Goal: Information Seeking & Learning: Learn about a topic

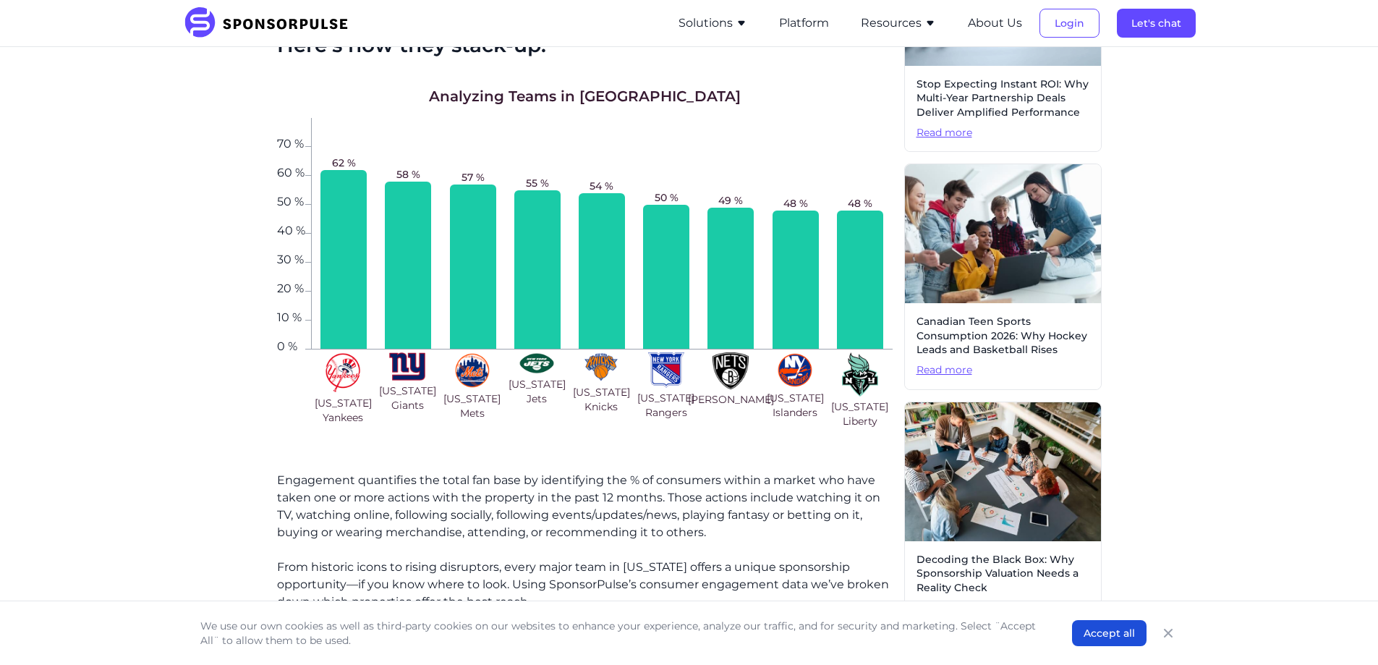
scroll to position [506, 0]
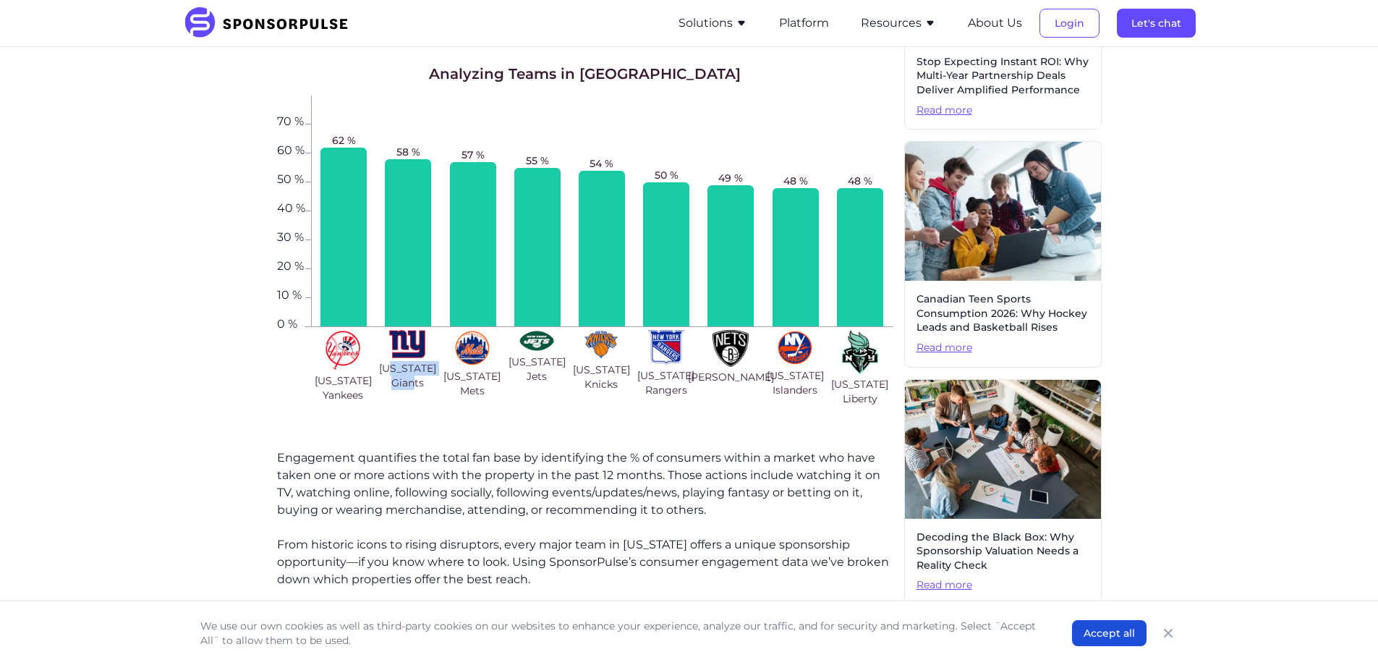
drag, startPoint x: 399, startPoint y: 372, endPoint x: 425, endPoint y: 391, distance: 31.5
click at [425, 391] on div "[US_STATE] Giants" at bounding box center [407, 368] width 64 height 82
click at [557, 417] on div "Analyzing Teams in [GEOGRAPHIC_DATA] 0 % 10 % 20 % 30 % 40 % 50 % 60 % 70 % 62 …" at bounding box center [585, 242] width 616 height 357
drag, startPoint x: 406, startPoint y: 370, endPoint x: 424, endPoint y: 389, distance: 26.1
click at [424, 389] on span "[US_STATE] Giants" at bounding box center [407, 375] width 59 height 29
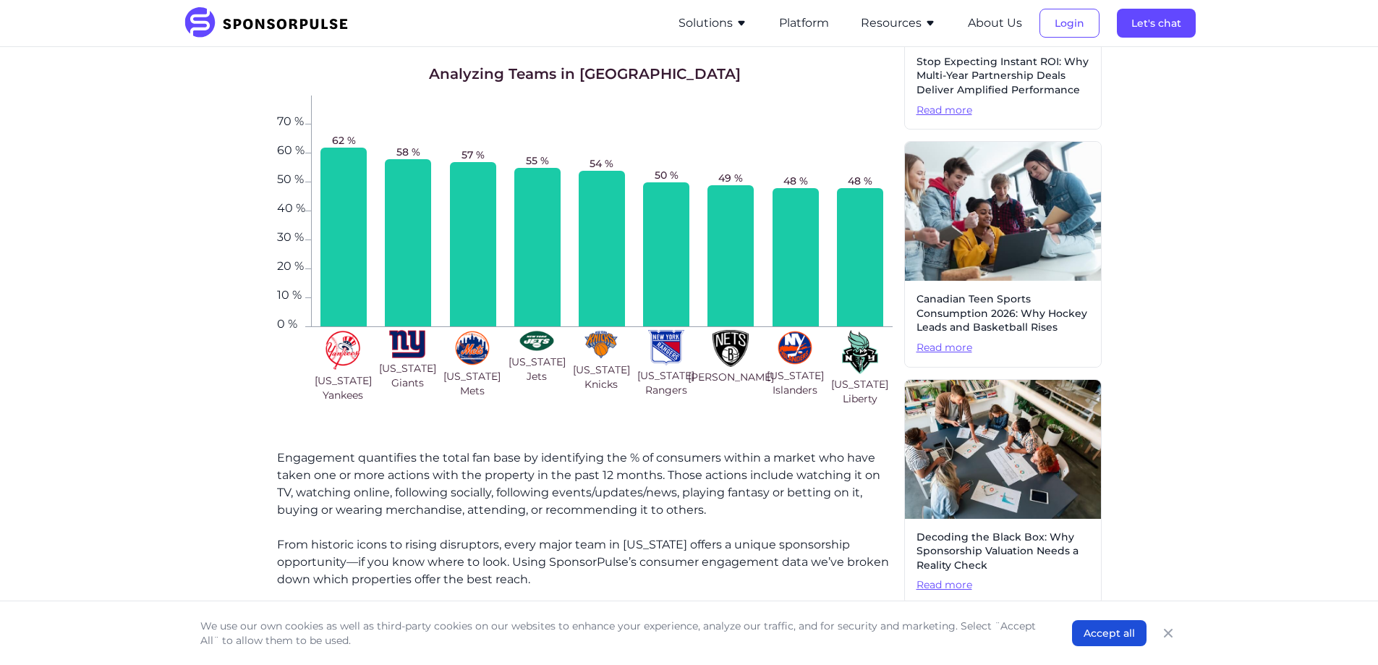
click at [548, 417] on div "Analyzing Teams in [GEOGRAPHIC_DATA] 0 % 10 % 20 % 30 % 40 % 50 % 60 % 70 % 62 …" at bounding box center [585, 242] width 616 height 357
drag, startPoint x: 676, startPoint y: 375, endPoint x: 676, endPoint y: 396, distance: 20.3
click at [676, 396] on span "[US_STATE] Rangers" at bounding box center [665, 382] width 59 height 29
click at [668, 374] on span "[US_STATE] Rangers" at bounding box center [665, 382] width 59 height 29
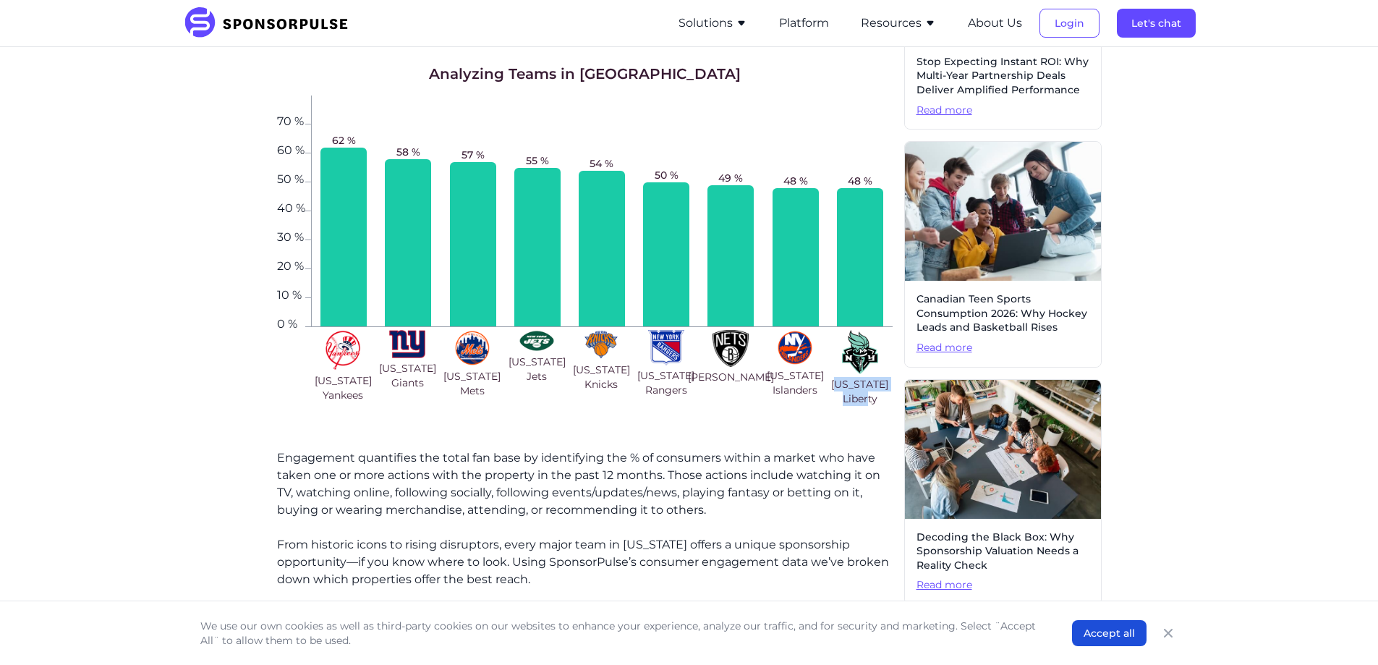
drag, startPoint x: 876, startPoint y: 402, endPoint x: 846, endPoint y: 383, distance: 35.7
click at [846, 383] on span "[US_STATE] Liberty" at bounding box center [859, 391] width 59 height 29
click at [857, 349] on img at bounding box center [860, 352] width 36 height 44
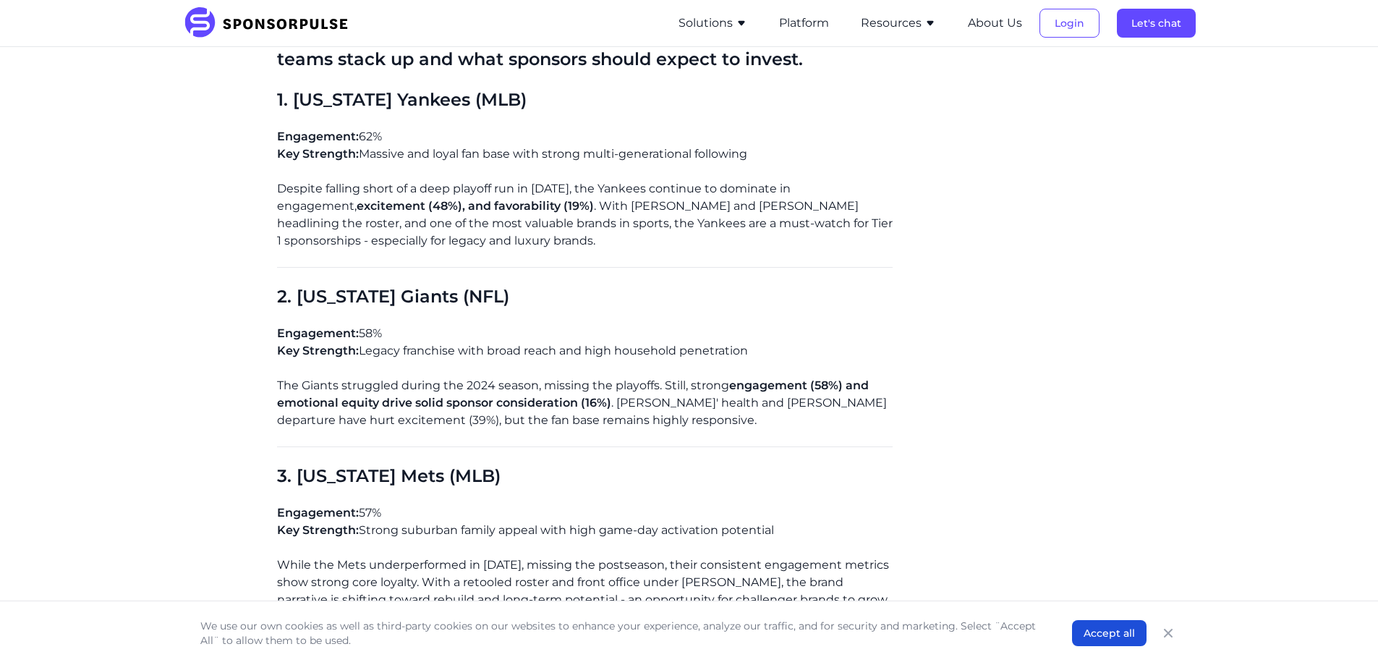
scroll to position [1085, 0]
drag, startPoint x: 397, startPoint y: 187, endPoint x: 568, endPoint y: 186, distance: 170.7
click at [568, 186] on p "Despite falling short of a deep playoff run in [DATE], the Yankees continue to …" at bounding box center [585, 216] width 616 height 69
click at [565, 215] on p "Despite falling short of a deep playoff run in [DATE], the Yankees continue to …" at bounding box center [585, 216] width 616 height 69
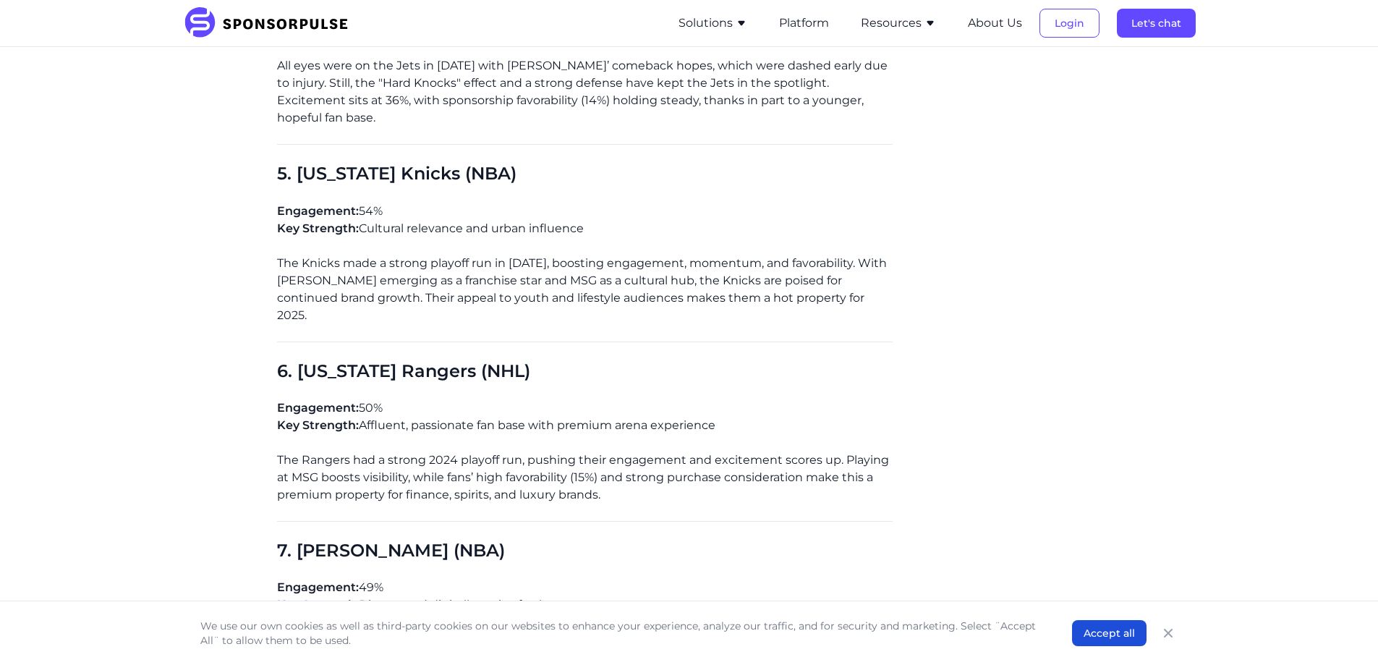
scroll to position [1808, 0]
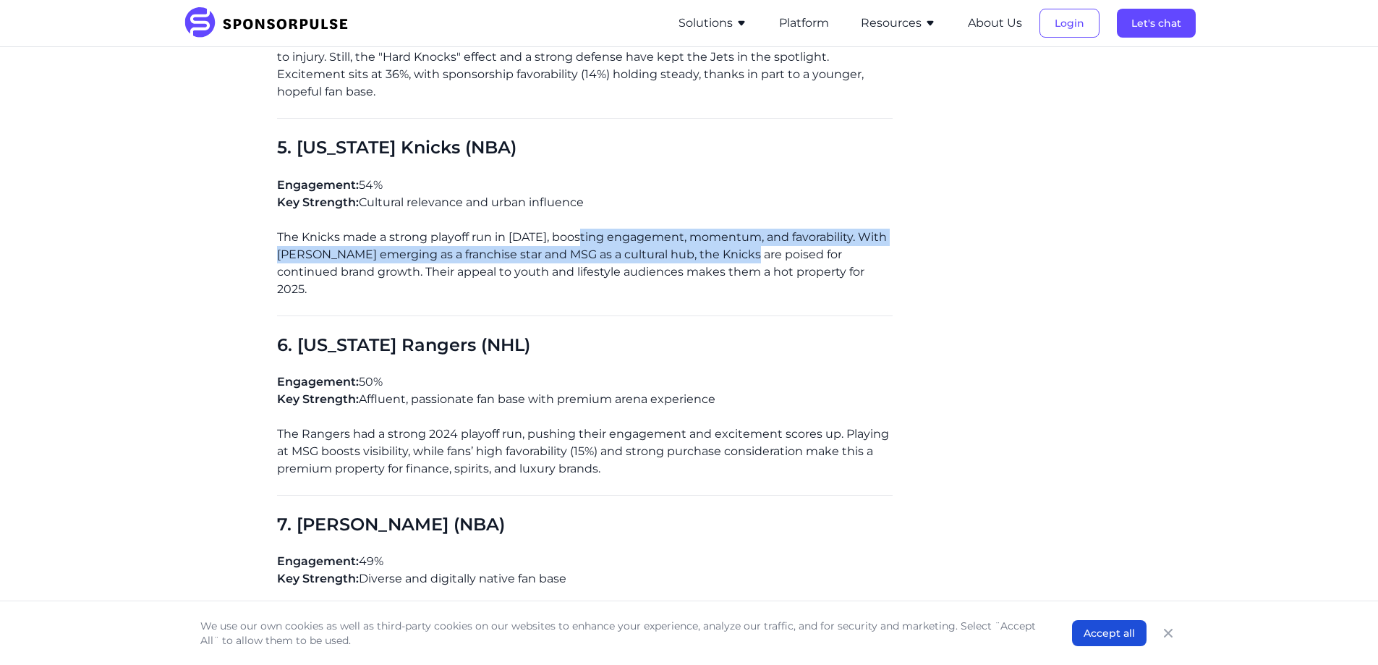
drag, startPoint x: 580, startPoint y: 239, endPoint x: 756, endPoint y: 258, distance: 176.8
click at [756, 258] on p "The Knicks made a strong playoff run in [DATE], boosting engagement, momentum, …" at bounding box center [585, 263] width 616 height 69
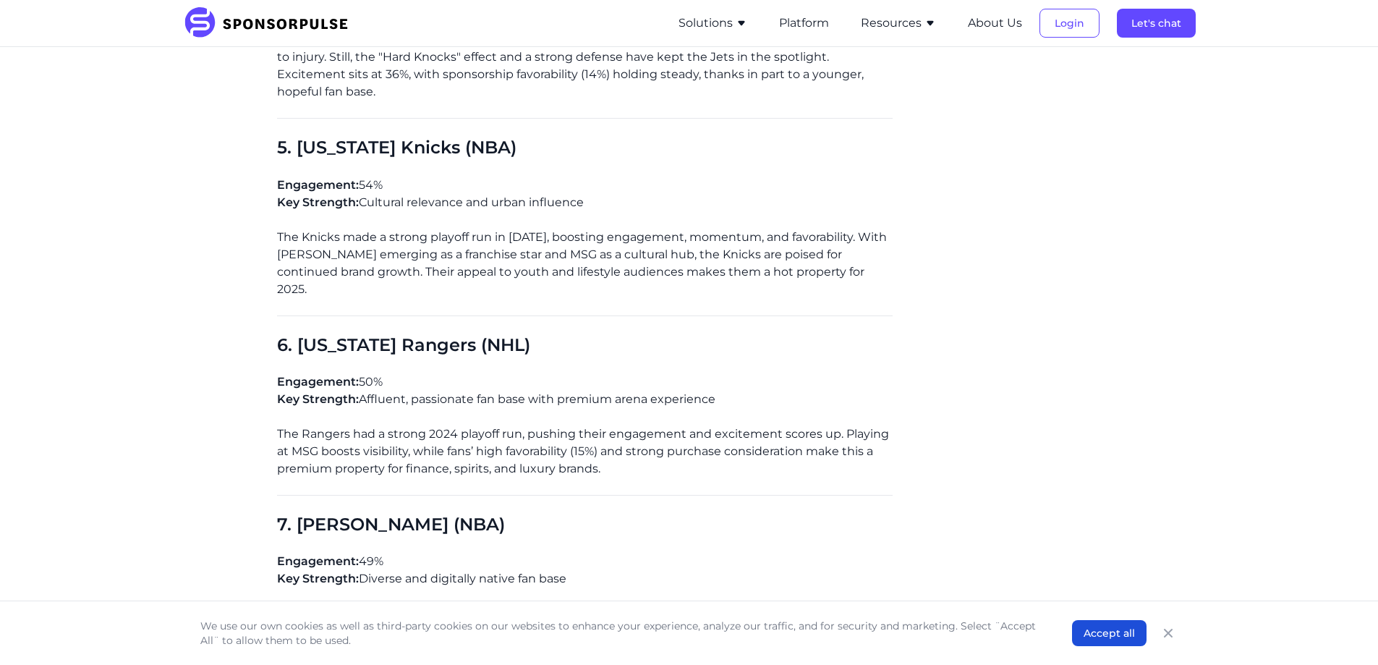
click at [511, 264] on p "The Knicks made a strong playoff run in [DATE], boosting engagement, momentum, …" at bounding box center [585, 263] width 616 height 69
drag, startPoint x: 400, startPoint y: 247, endPoint x: 652, endPoint y: 254, distance: 252.5
click at [652, 254] on p "The Knicks made a strong playoff run in [DATE], boosting engagement, momentum, …" at bounding box center [585, 263] width 616 height 69
click at [744, 255] on p "The Knicks made a strong playoff run in [DATE], boosting engagement, momentum, …" at bounding box center [585, 263] width 616 height 69
drag, startPoint x: 613, startPoint y: 255, endPoint x: 673, endPoint y: 252, distance: 60.9
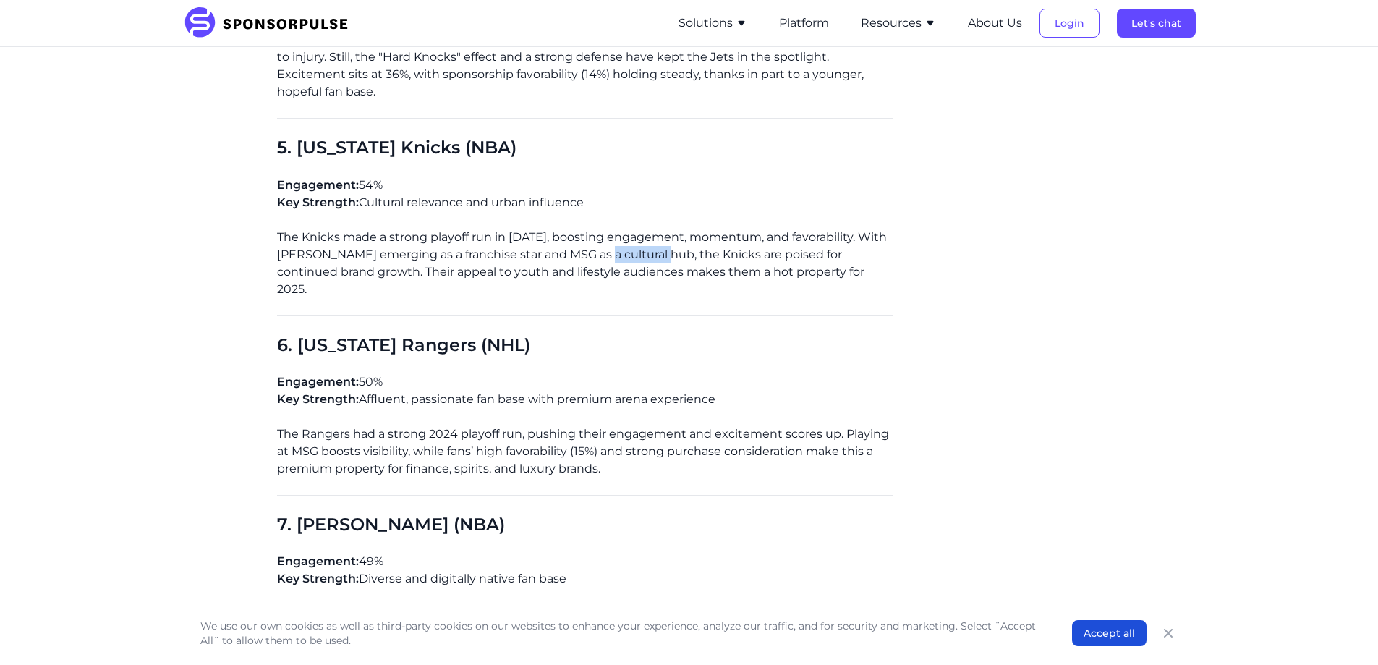
click at [673, 252] on p "The Knicks made a strong playoff run in [DATE], boosting engagement, momentum, …" at bounding box center [585, 263] width 616 height 69
click at [801, 250] on p "The Knicks made a strong playoff run in [DATE], boosting engagement, momentum, …" at bounding box center [585, 263] width 616 height 69
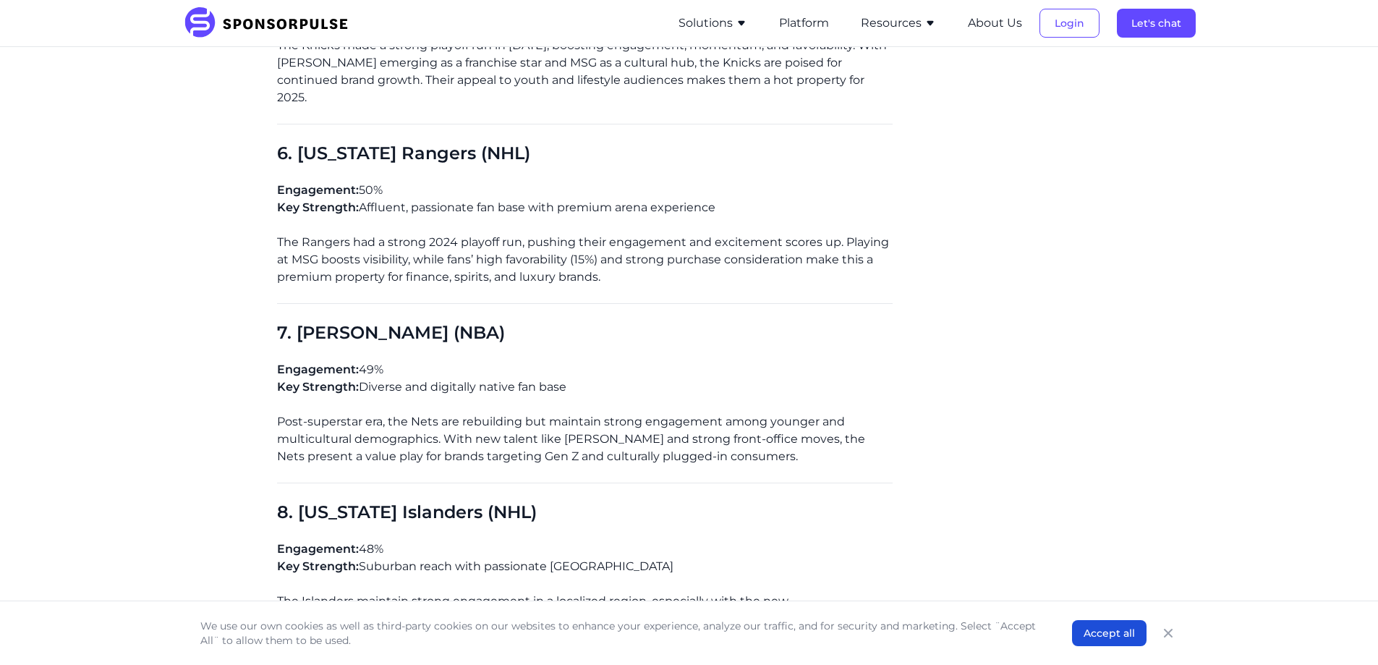
scroll to position [2025, 0]
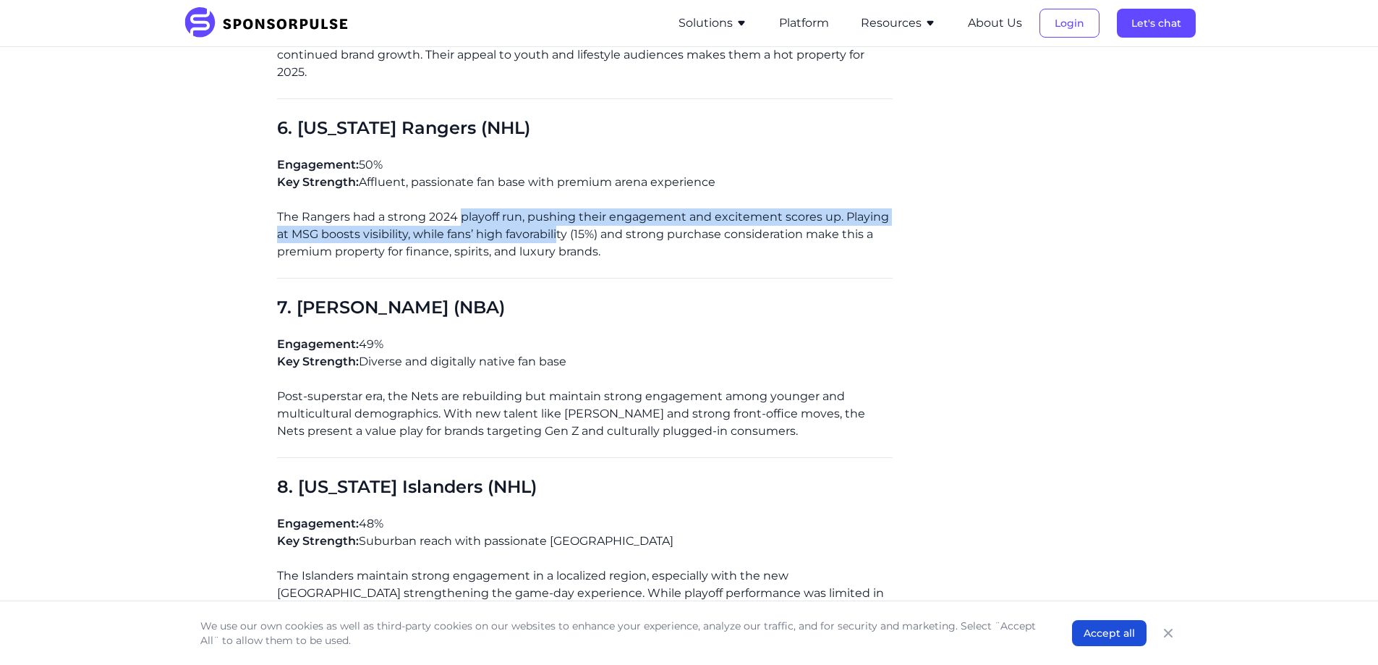
drag, startPoint x: 459, startPoint y: 204, endPoint x: 559, endPoint y: 213, distance: 100.9
click at [559, 213] on p "The Rangers had a strong 2024 playoff run, pushing their engagement and excitem…" at bounding box center [585, 234] width 616 height 52
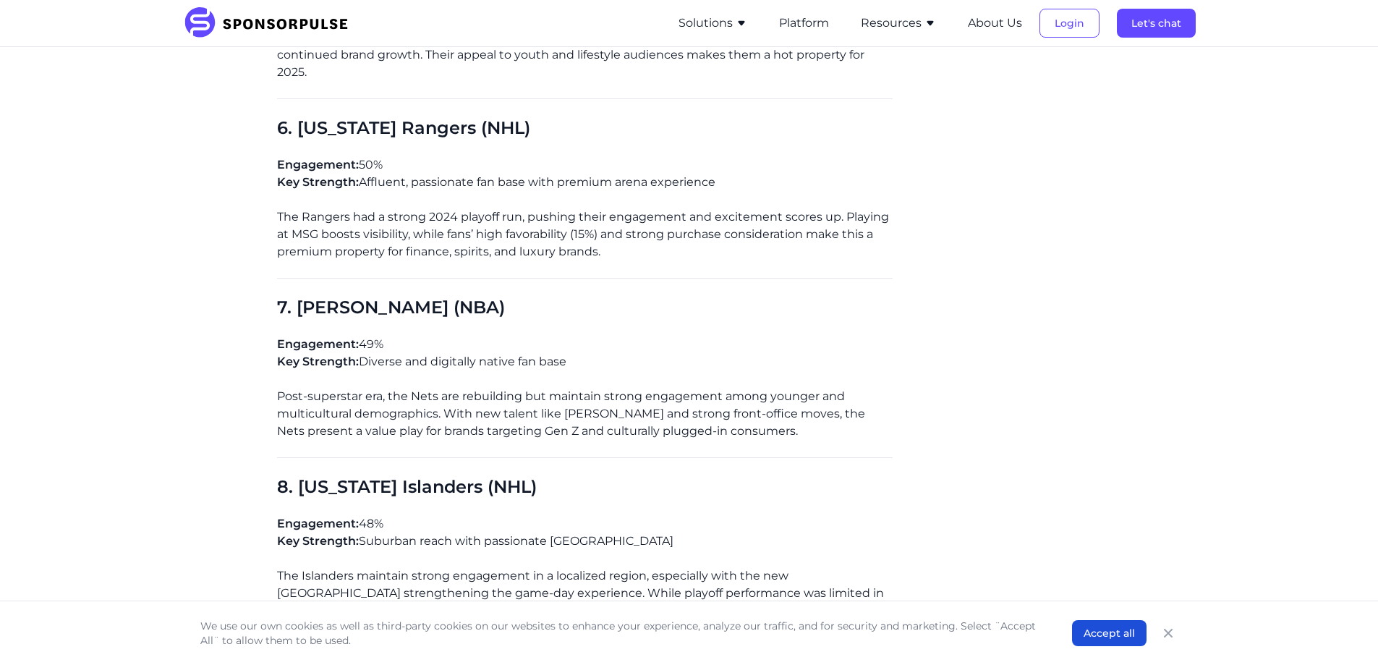
click at [714, 222] on p "The Rangers had a strong 2024 playoff run, pushing their engagement and excitem…" at bounding box center [585, 234] width 616 height 52
drag, startPoint x: 296, startPoint y: 111, endPoint x: 460, endPoint y: 114, distance: 164.2
click at [460, 117] on span "6. [US_STATE] Rangers (NHL)" at bounding box center [403, 127] width 253 height 21
click at [770, 135] on div "[US_STATE] is the most saturated sports market in [GEOGRAPHIC_DATA]. With over …" at bounding box center [585, 138] width 616 height 3467
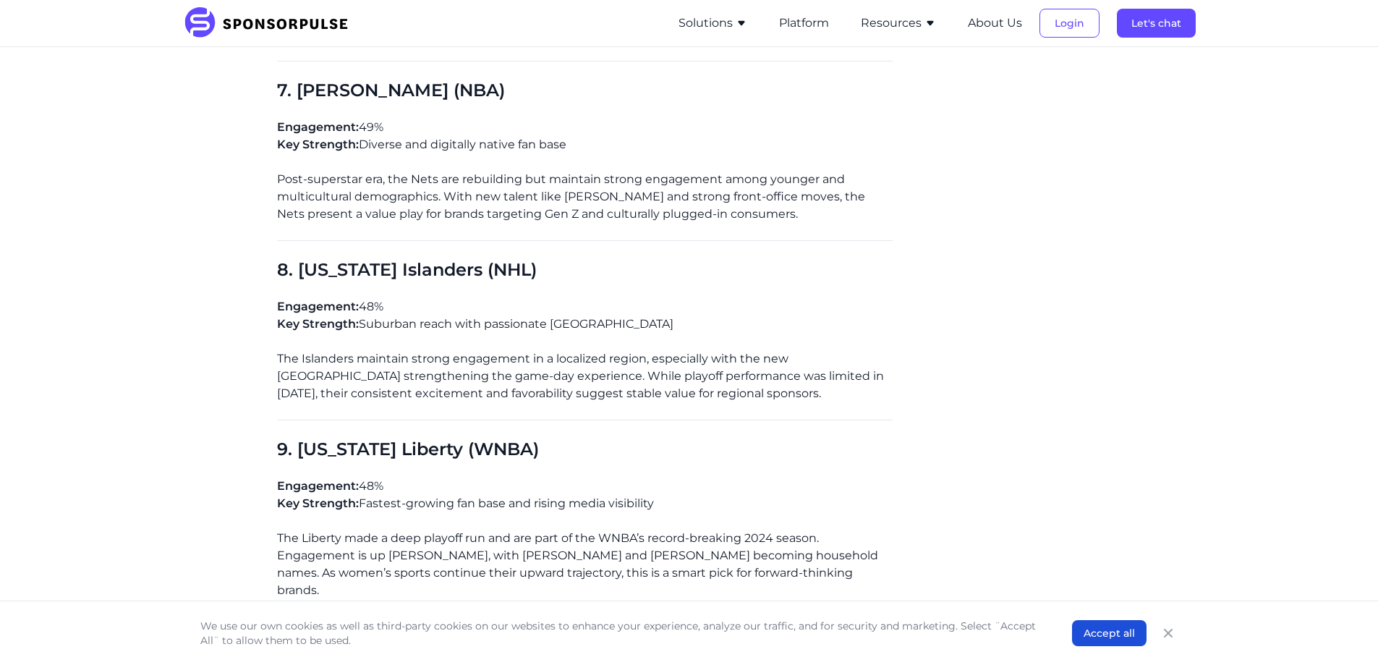
scroll to position [2170, 0]
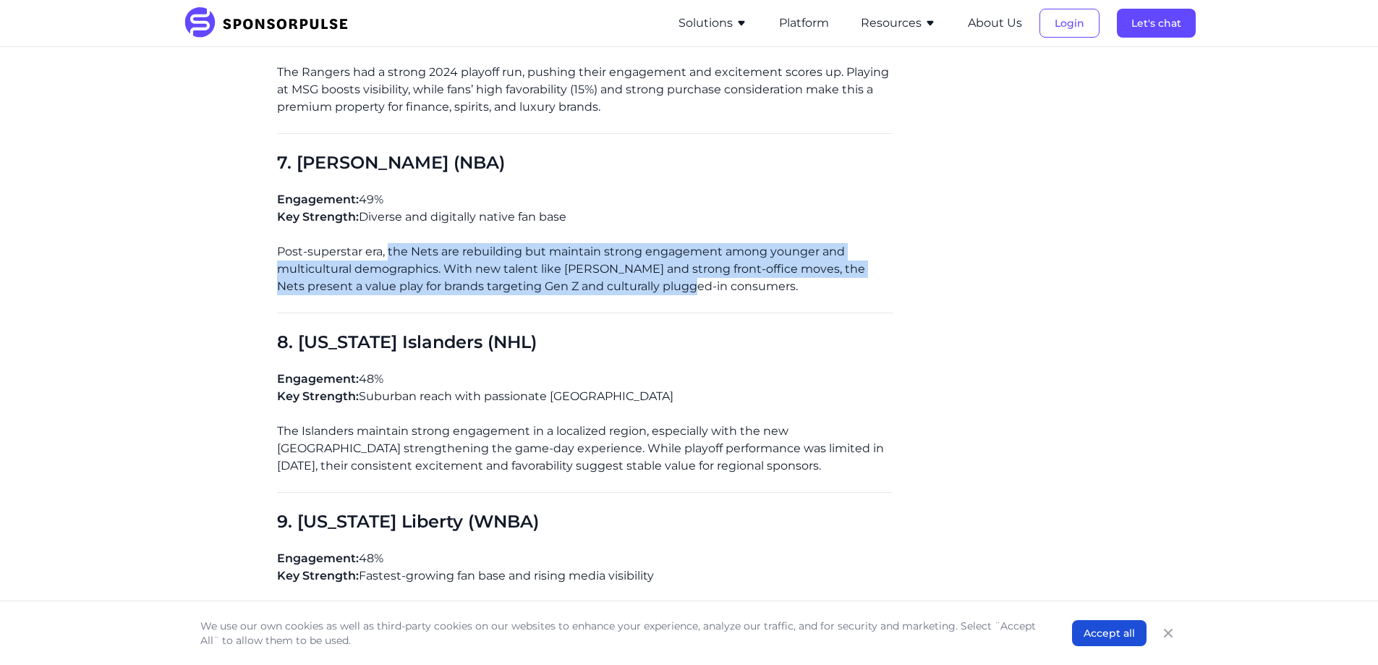
drag, startPoint x: 387, startPoint y: 232, endPoint x: 668, endPoint y: 268, distance: 283.6
click at [668, 268] on p "Post-superstar era, the Nets are rebuilding but maintain strong engagement amon…" at bounding box center [585, 269] width 616 height 52
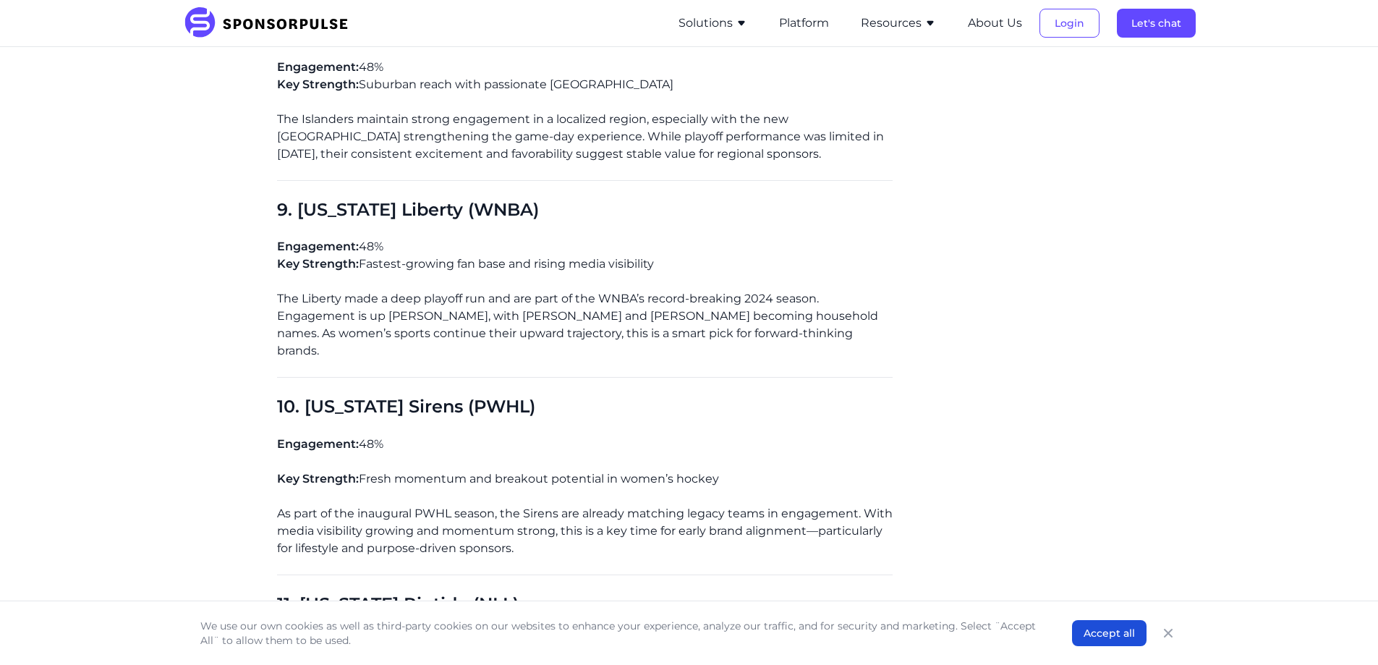
scroll to position [2459, 0]
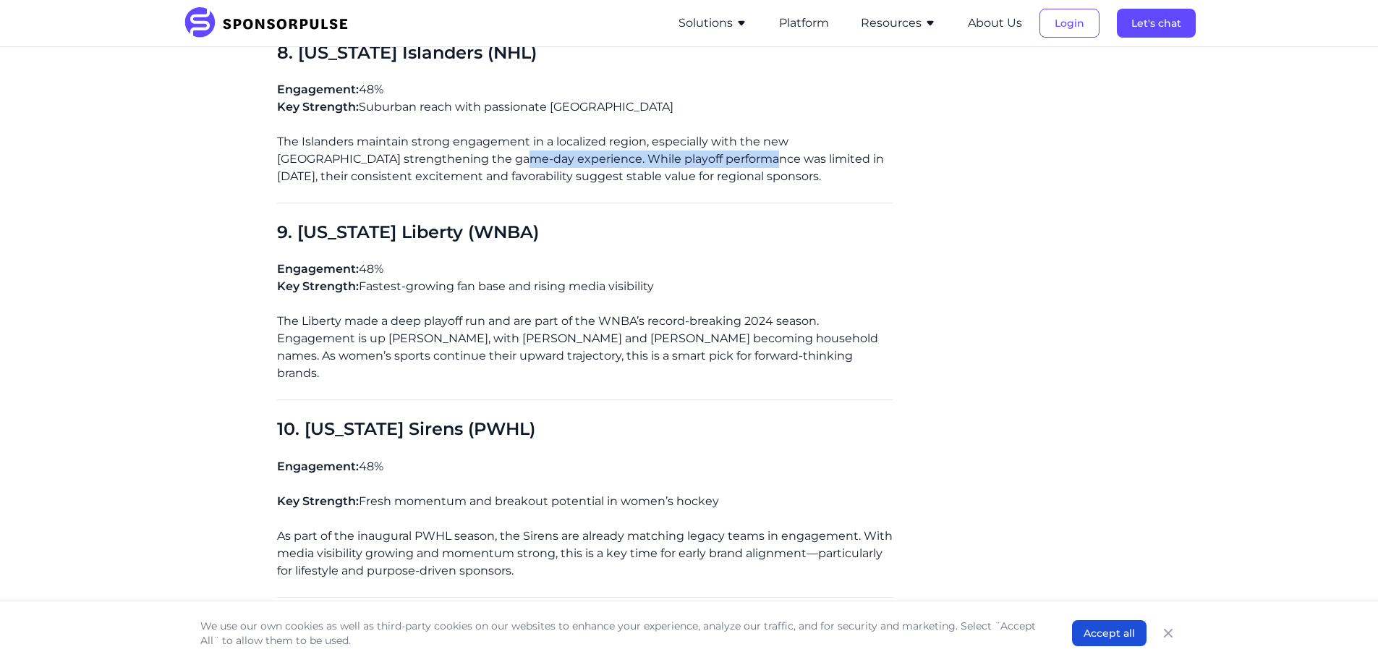
drag, startPoint x: 454, startPoint y: 141, endPoint x: 702, endPoint y: 140, distance: 247.4
click at [702, 140] on p "The Islanders maintain strong engagement in a localized region, especially with…" at bounding box center [585, 159] width 616 height 52
click at [734, 166] on p "The Islanders maintain strong engagement in a localized region, especially with…" at bounding box center [585, 159] width 616 height 52
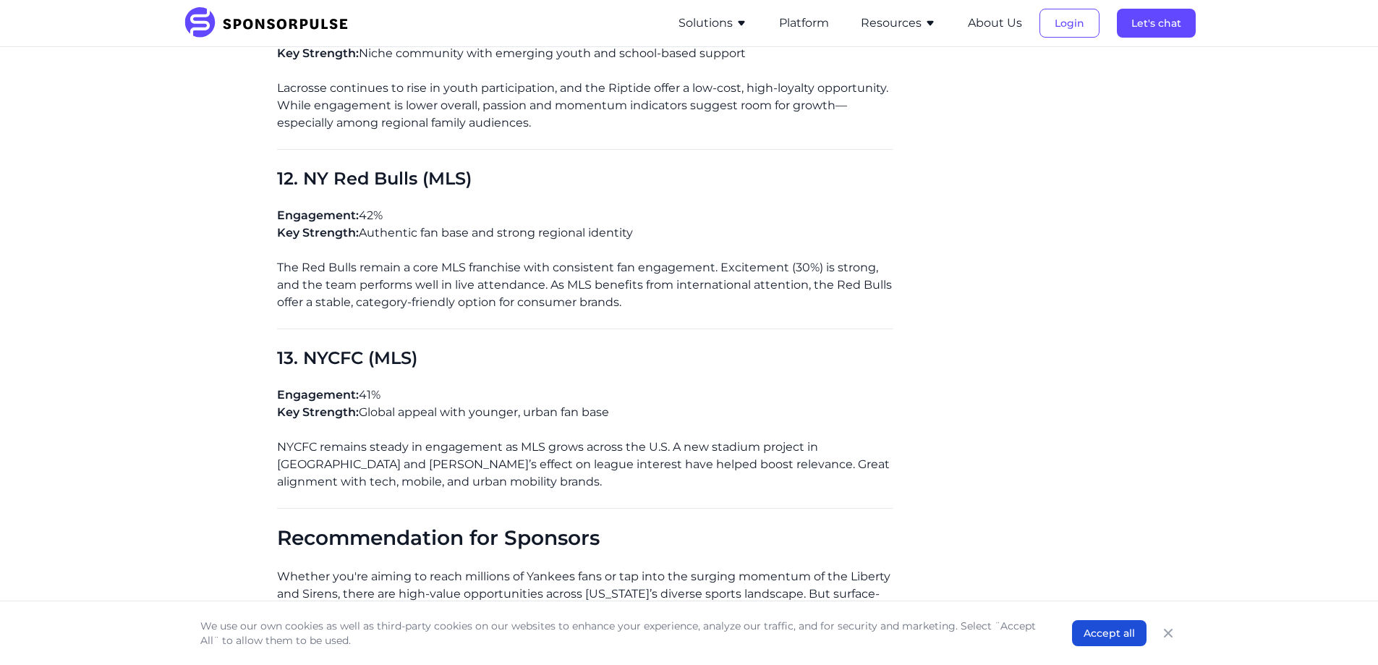
scroll to position [3110, 0]
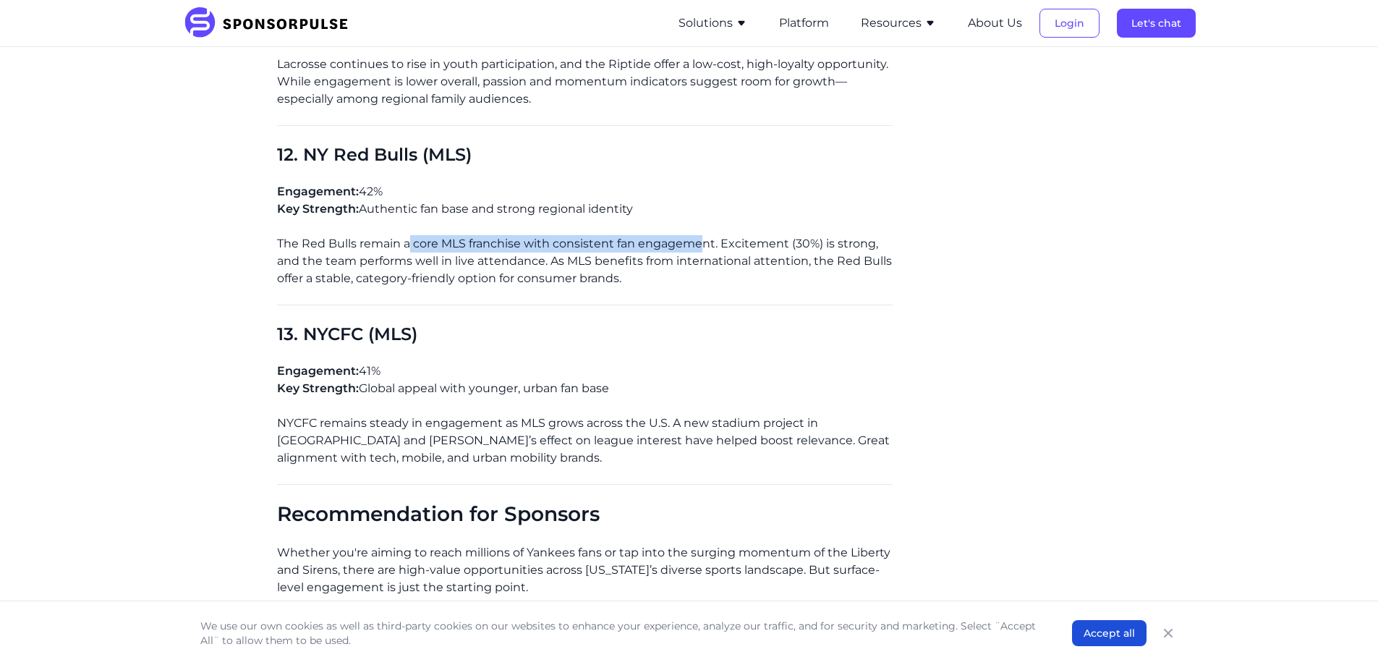
drag, startPoint x: 408, startPoint y: 205, endPoint x: 704, endPoint y: 207, distance: 296.5
click at [704, 235] on p "The Red Bulls remain a core MLS franchise with consistent fan engagement. Excit…" at bounding box center [585, 261] width 616 height 52
click at [763, 235] on p "The Red Bulls remain a core MLS franchise with consistent fan engagement. Excit…" at bounding box center [585, 261] width 616 height 52
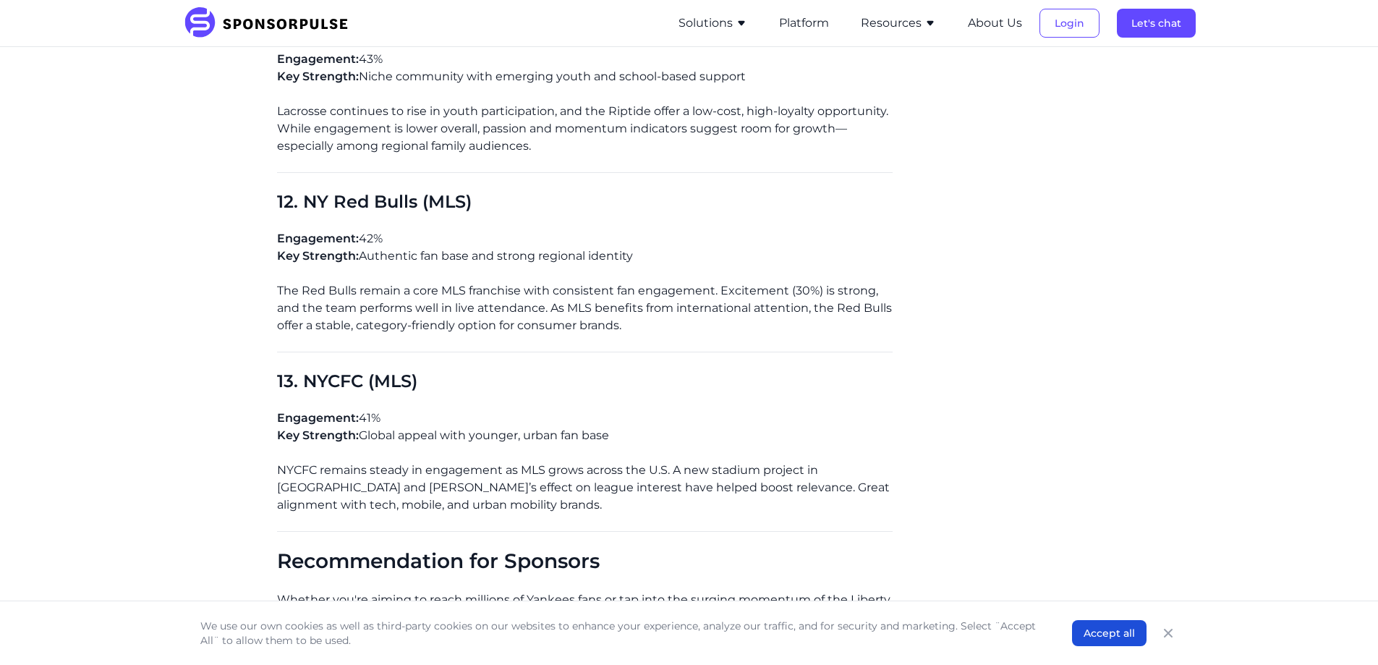
scroll to position [3038, 0]
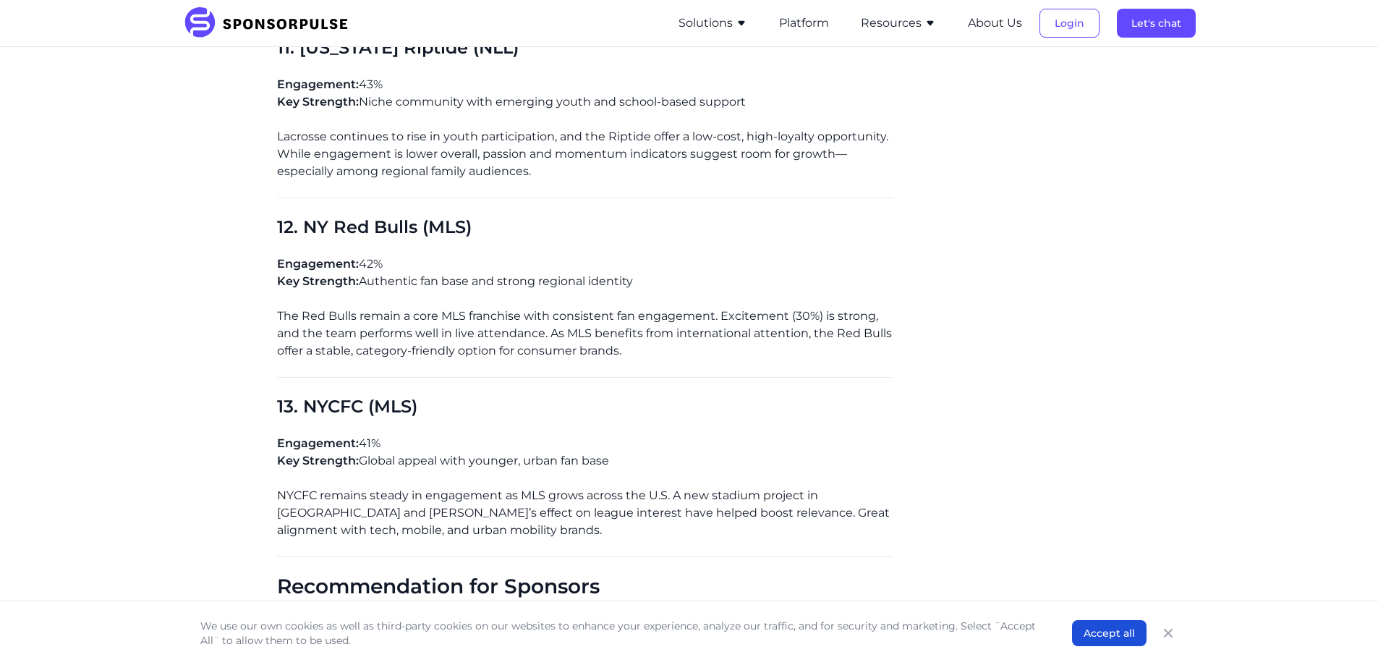
drag, startPoint x: 434, startPoint y: 430, endPoint x: 623, endPoint y: 423, distance: 189.6
click at [623, 435] on p "Engagement: 41% Key Strength: Global appeal with younger, urban fan base" at bounding box center [585, 452] width 616 height 35
click at [704, 435] on p "Engagement: 41% Key Strength: Global appeal with younger, urban fan base" at bounding box center [585, 452] width 616 height 35
drag, startPoint x: 345, startPoint y: 458, endPoint x: 571, endPoint y: 457, distance: 225.7
click at [571, 487] on p "NYCFC remains steady in engagement as MLS grows across the U.S. A new stadium p…" at bounding box center [585, 513] width 616 height 52
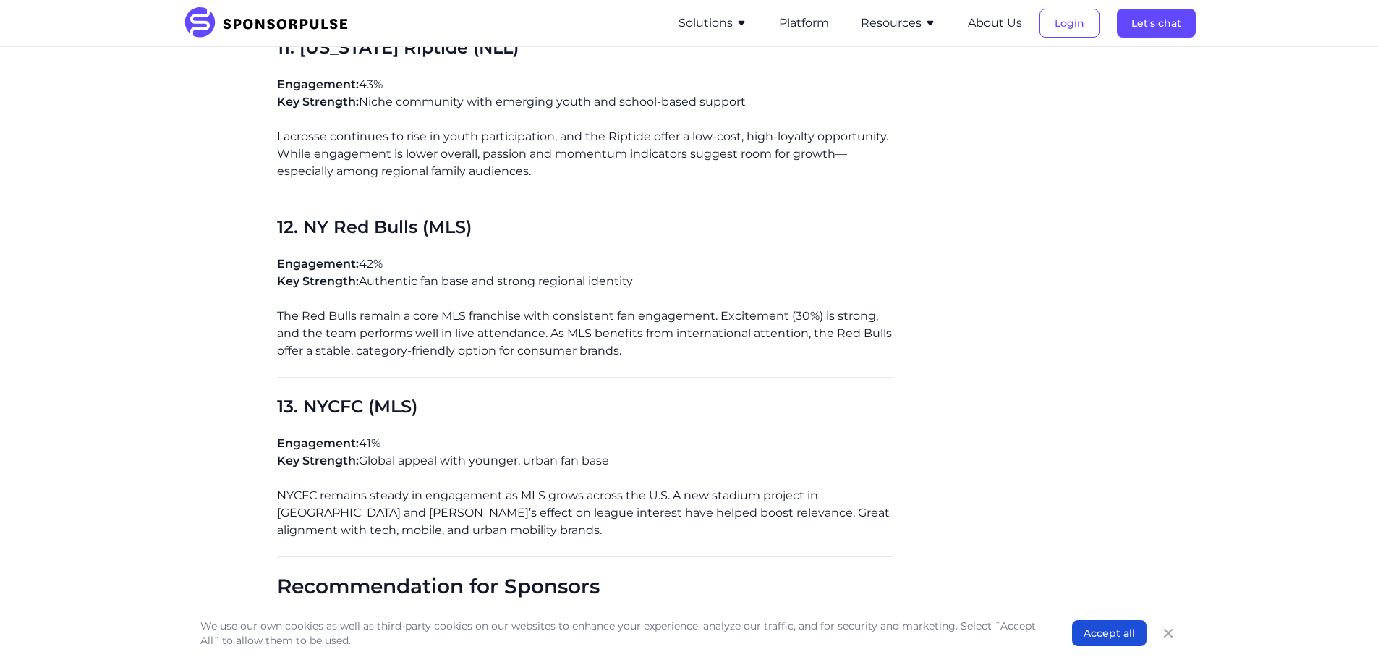
click at [657, 487] on p "NYCFC remains steady in engagement as MLS grows across the U.S. A new stadium p…" at bounding box center [585, 513] width 616 height 52
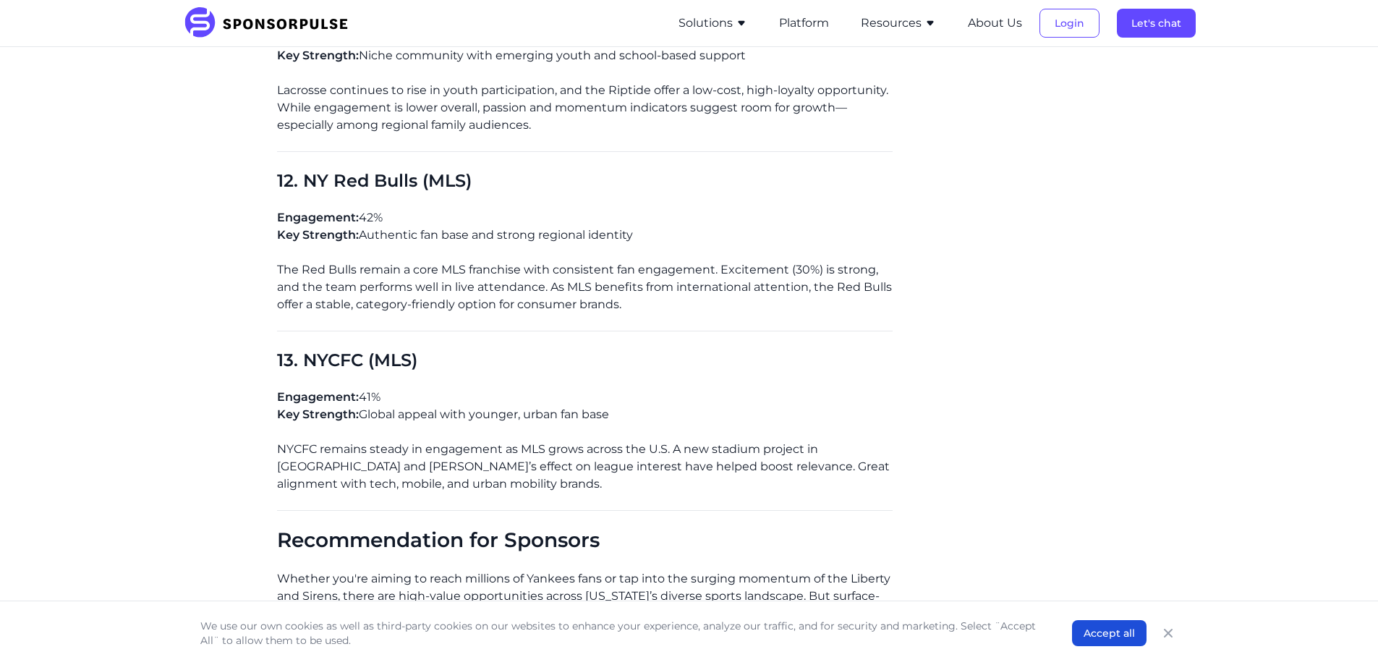
scroll to position [3110, 0]
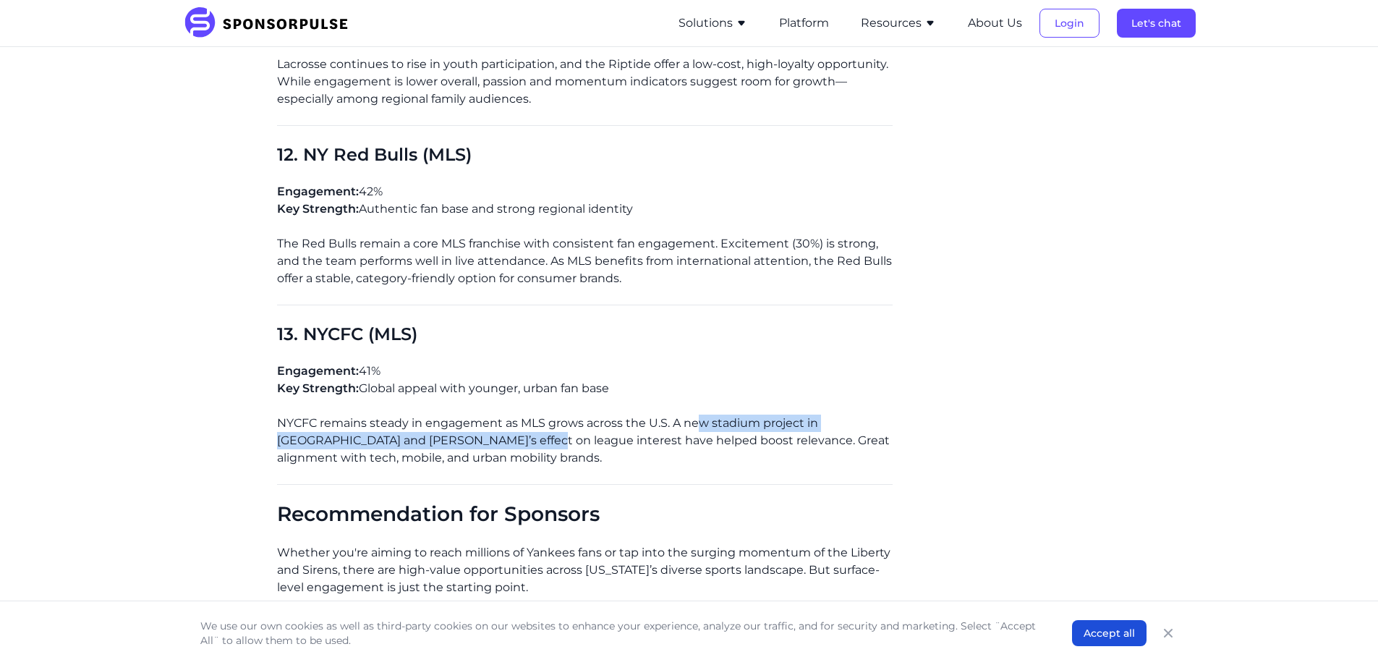
drag, startPoint x: 725, startPoint y: 386, endPoint x: 454, endPoint y: 407, distance: 271.3
click at [454, 414] on p "NYCFC remains steady in engagement as MLS grows across the U.S. A new stadium p…" at bounding box center [585, 440] width 616 height 52
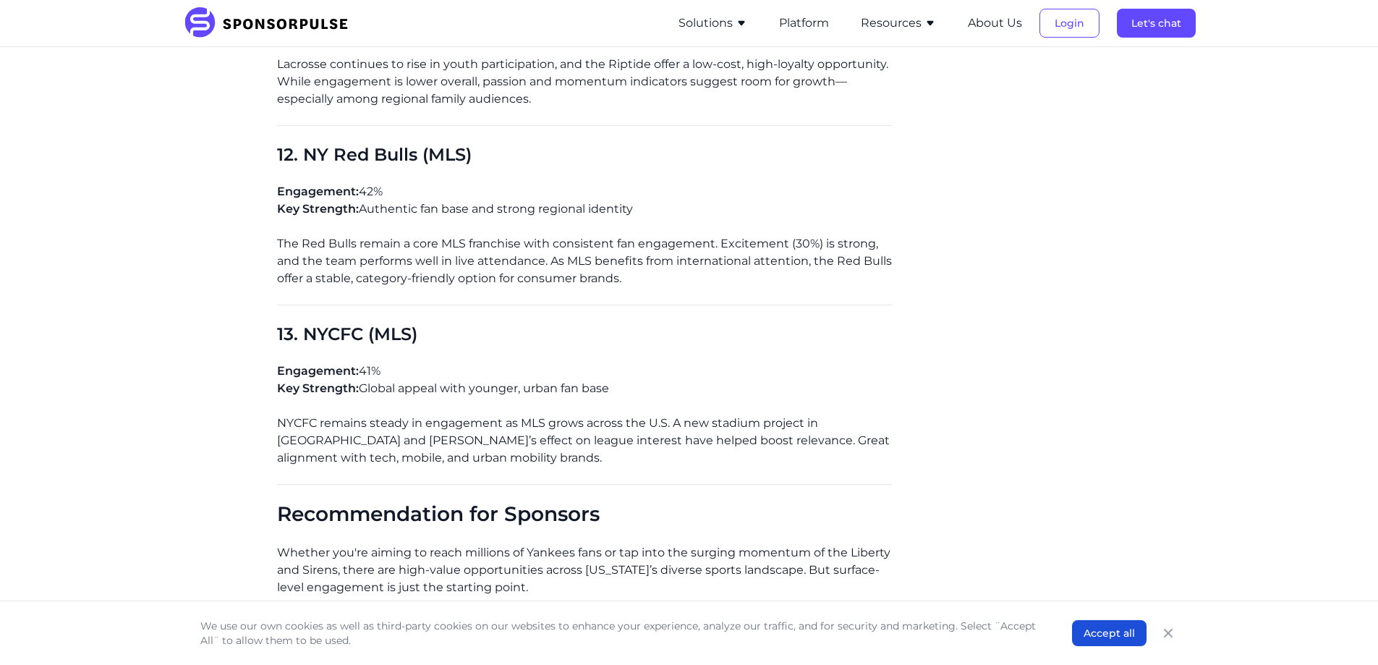
click at [600, 414] on p "NYCFC remains steady in engagement as MLS grows across the U.S. A new stadium p…" at bounding box center [585, 440] width 616 height 52
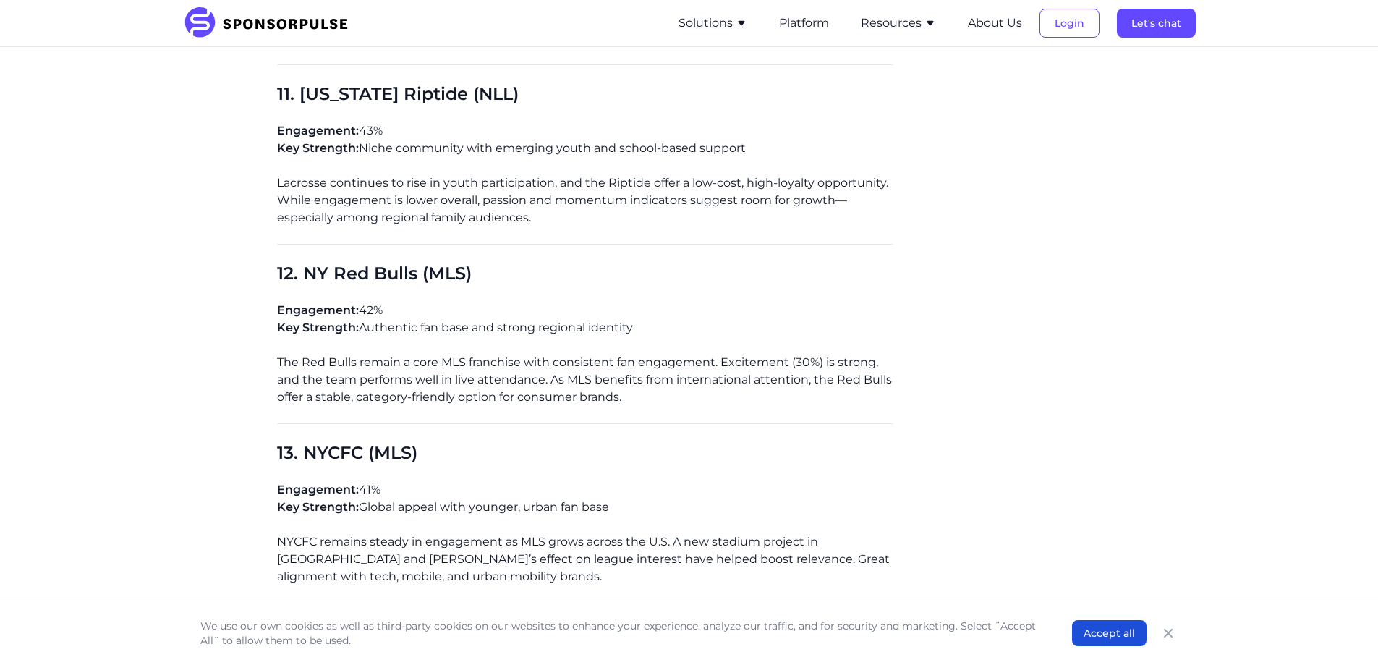
scroll to position [2965, 0]
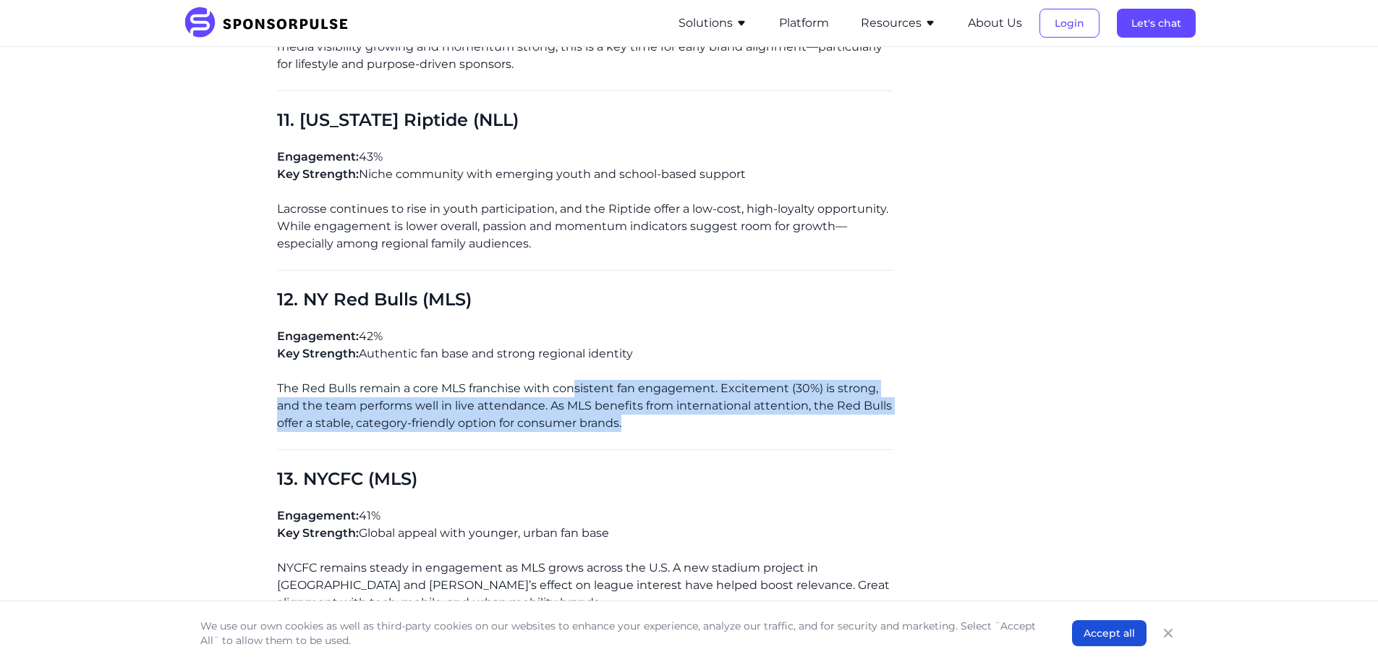
drag, startPoint x: 576, startPoint y: 351, endPoint x: 678, endPoint y: 387, distance: 108.9
click at [678, 387] on p "The Red Bulls remain a core MLS franchise with consistent fan engagement. Excit…" at bounding box center [585, 406] width 616 height 52
